Goal: Transaction & Acquisition: Purchase product/service

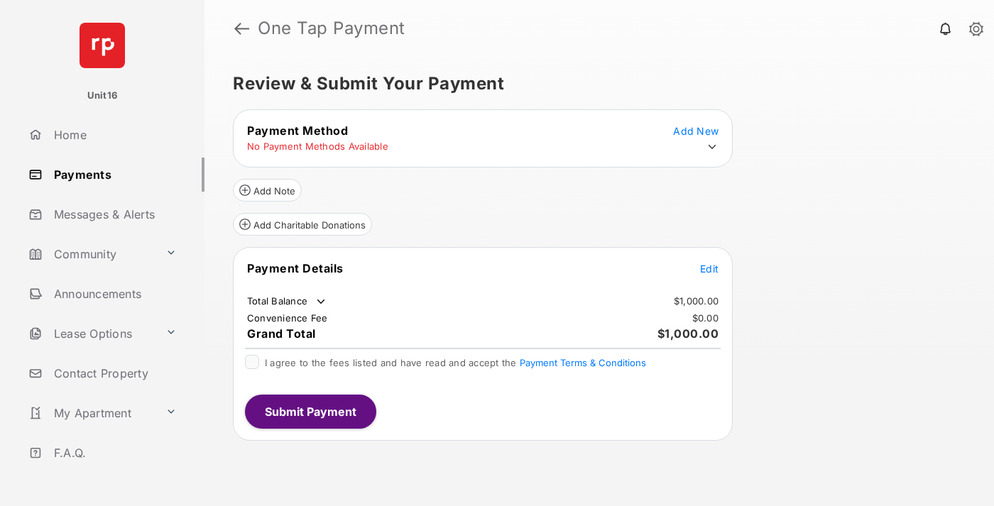
click at [709, 268] on span "Edit" at bounding box center [709, 269] width 18 height 12
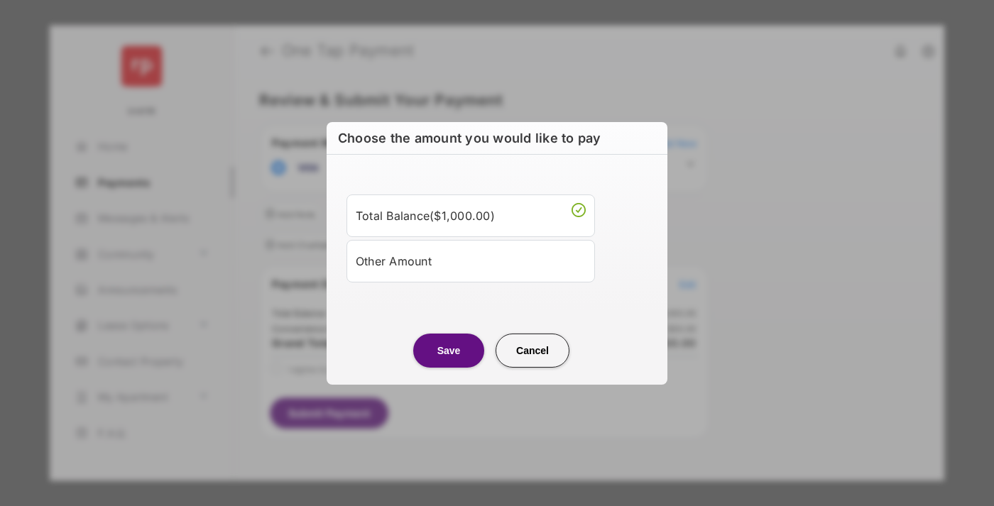
click at [471, 261] on div "Other Amount" at bounding box center [471, 260] width 230 height 24
type input "****"
click at [449, 367] on button "Save" at bounding box center [448, 350] width 71 height 34
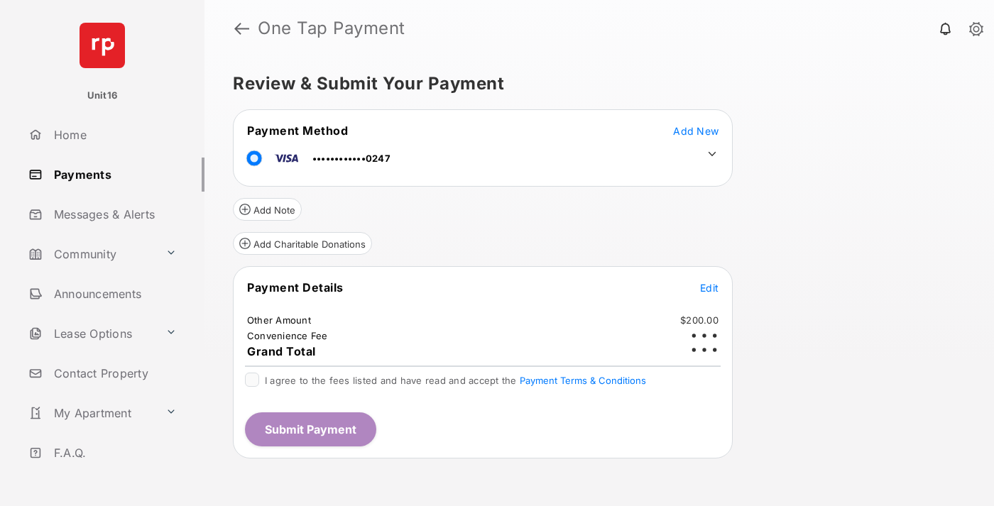
click at [712, 154] on icon at bounding box center [712, 154] width 13 height 13
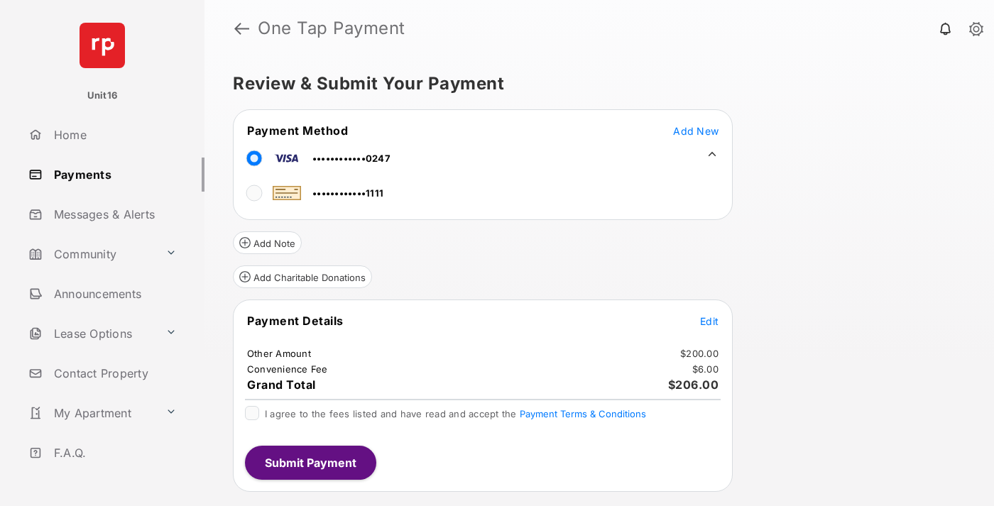
click at [709, 321] on span "Edit" at bounding box center [709, 321] width 18 height 12
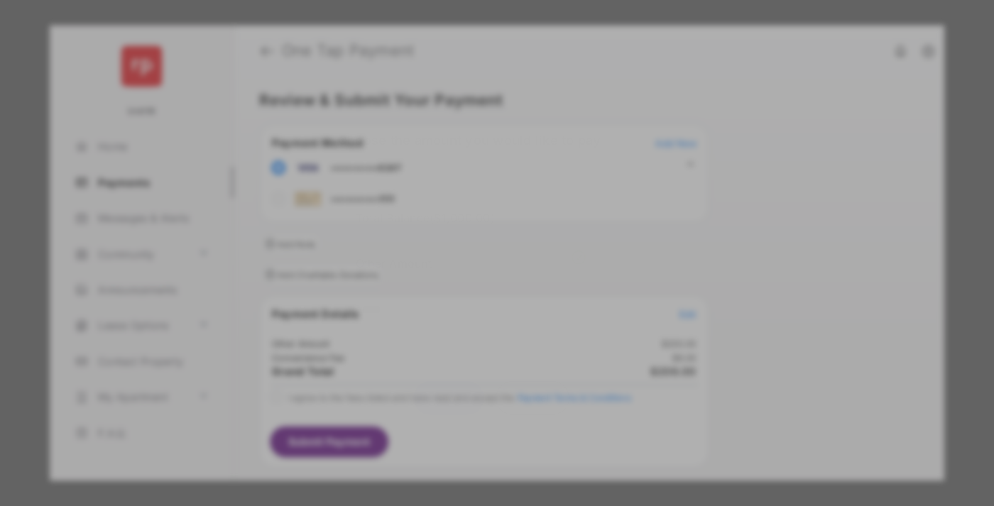
click at [449, 395] on button "Save" at bounding box center [448, 398] width 71 height 34
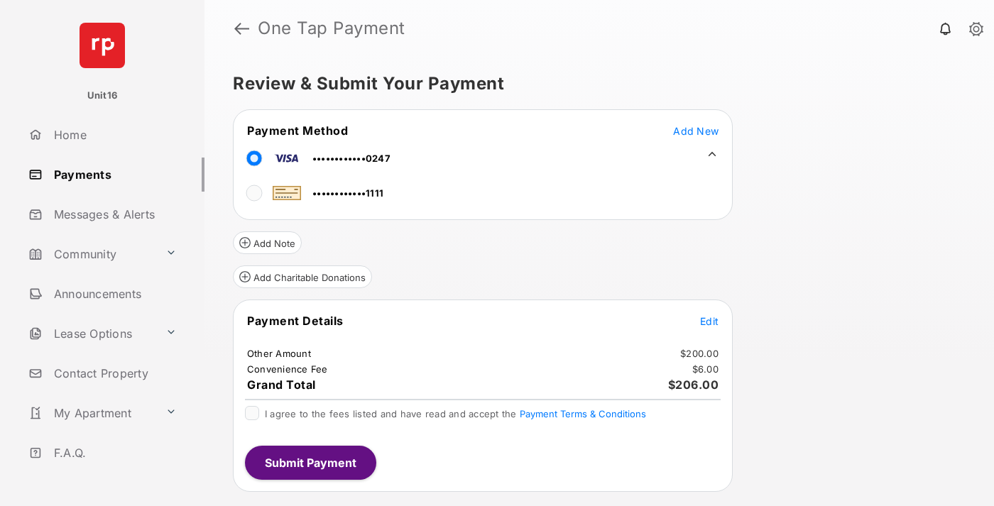
click at [310, 462] on button "Submit Payment" at bounding box center [310, 463] width 131 height 34
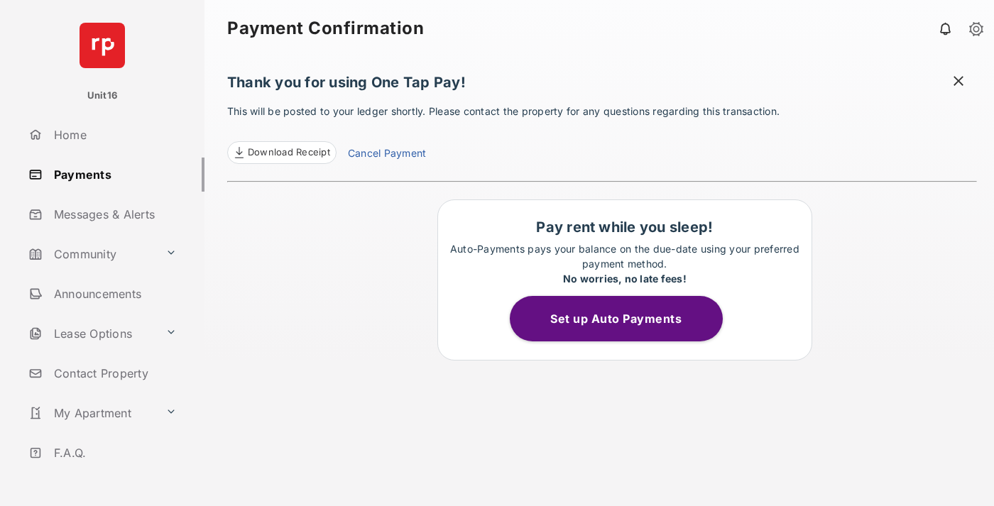
click at [386, 155] on link "Cancel Payment" at bounding box center [387, 155] width 78 height 18
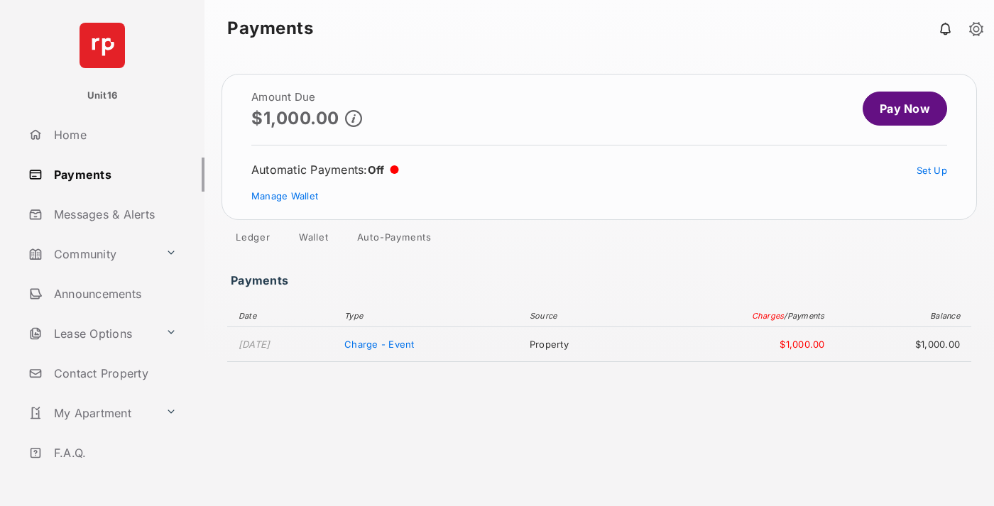
click at [285, 196] on link "Manage Wallet" at bounding box center [284, 195] width 67 height 11
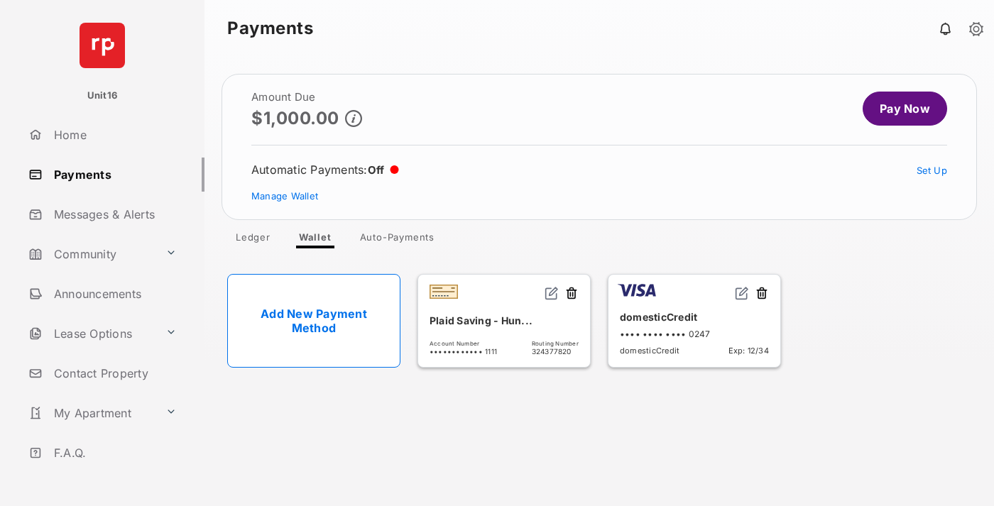
click at [762, 294] on button at bounding box center [762, 294] width 14 height 16
